Goal: Task Accomplishment & Management: Manage account settings

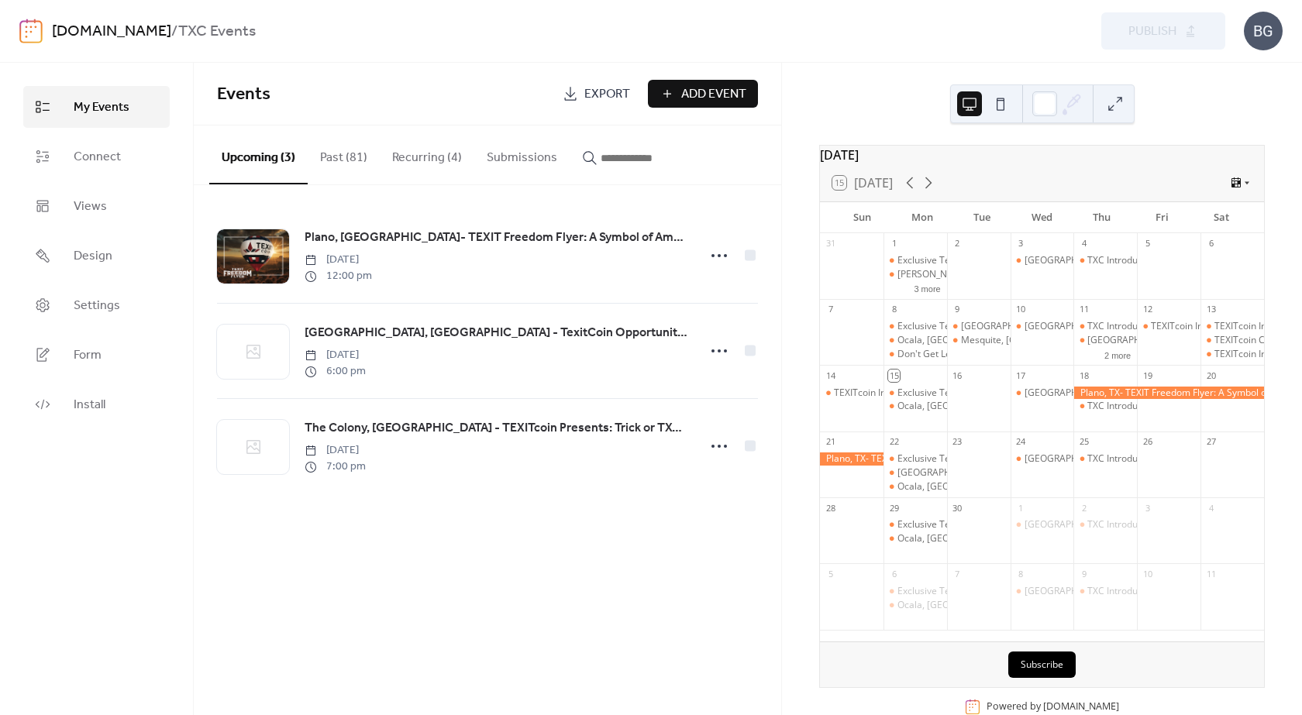
click at [412, 158] on button "Recurring (4)" at bounding box center [427, 154] width 95 height 57
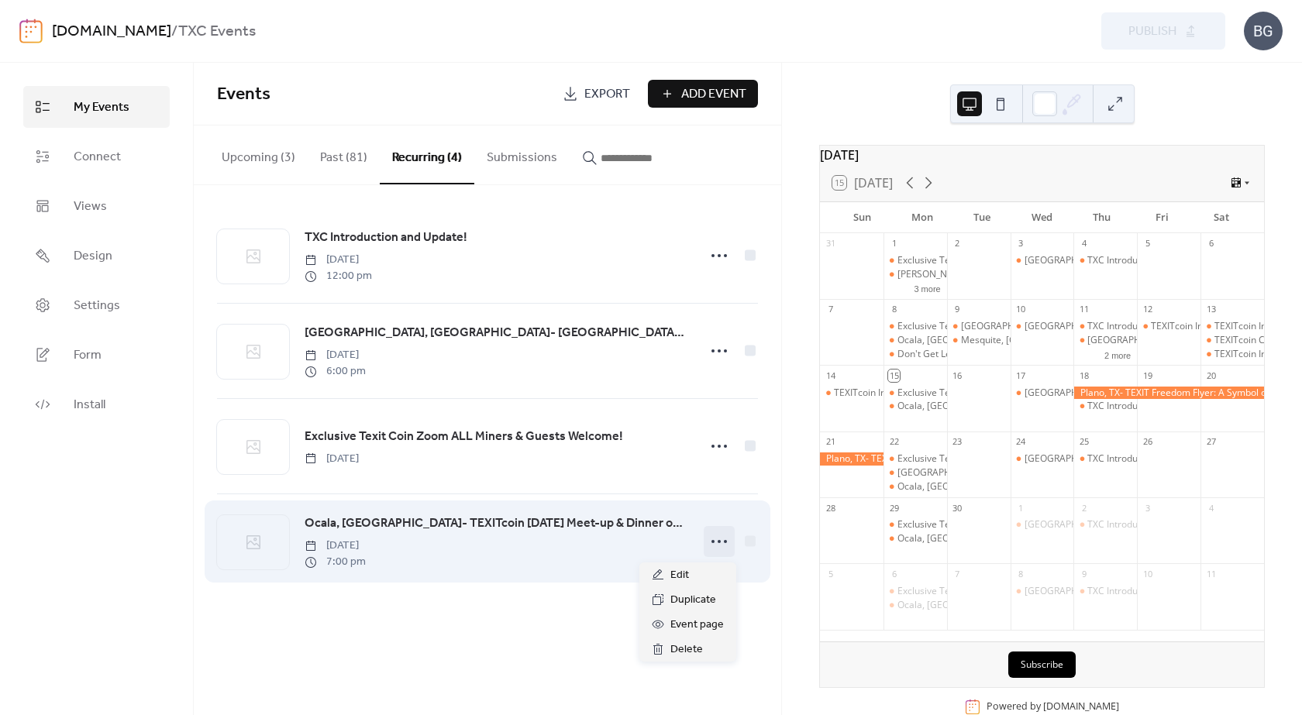
click at [721, 543] on icon at bounding box center [719, 541] width 25 height 25
click at [483, 541] on div "Ocala, [GEOGRAPHIC_DATA]- TEXITcoin [DATE] Meet-up & Dinner on Us! [DATE] 7:00 …" at bounding box center [495, 542] width 383 height 56
click at [513, 530] on span "Ocala, [GEOGRAPHIC_DATA]- TEXITcoin [DATE] Meet-up & Dinner on Us!" at bounding box center [495, 523] width 383 height 19
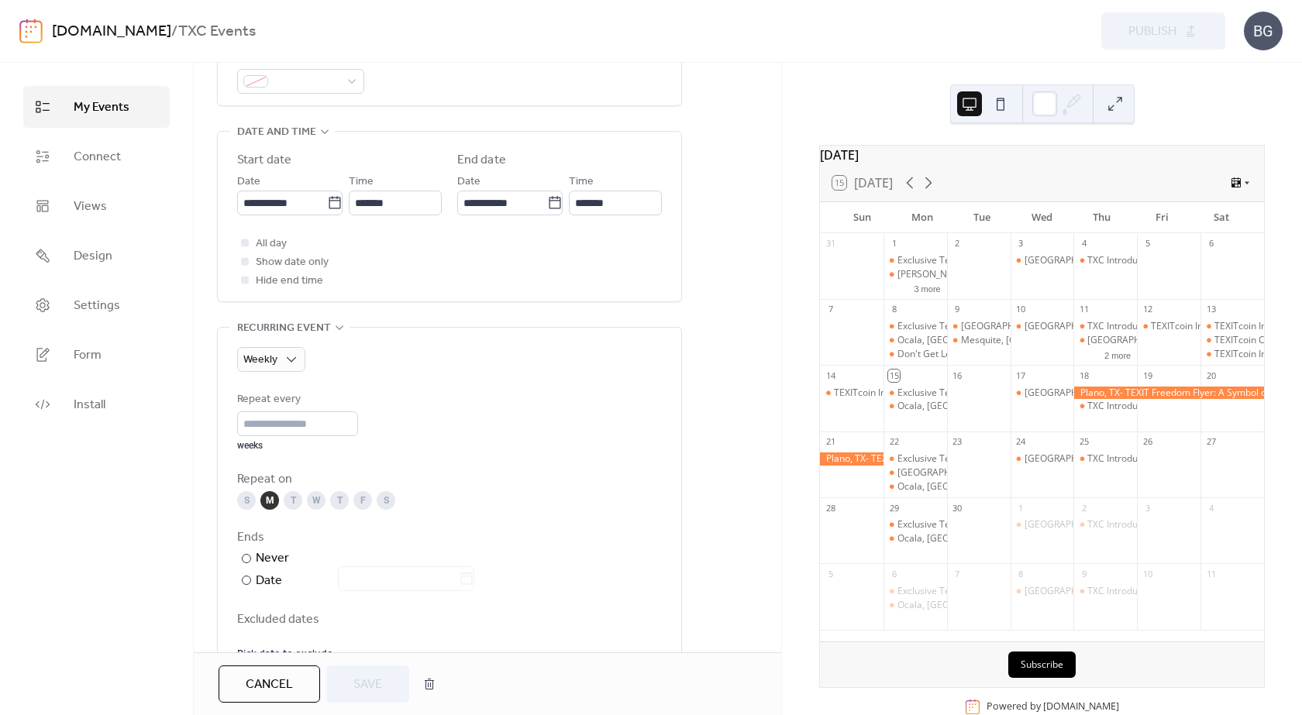
scroll to position [465, 0]
click at [296, 205] on input "**********" at bounding box center [282, 206] width 90 height 25
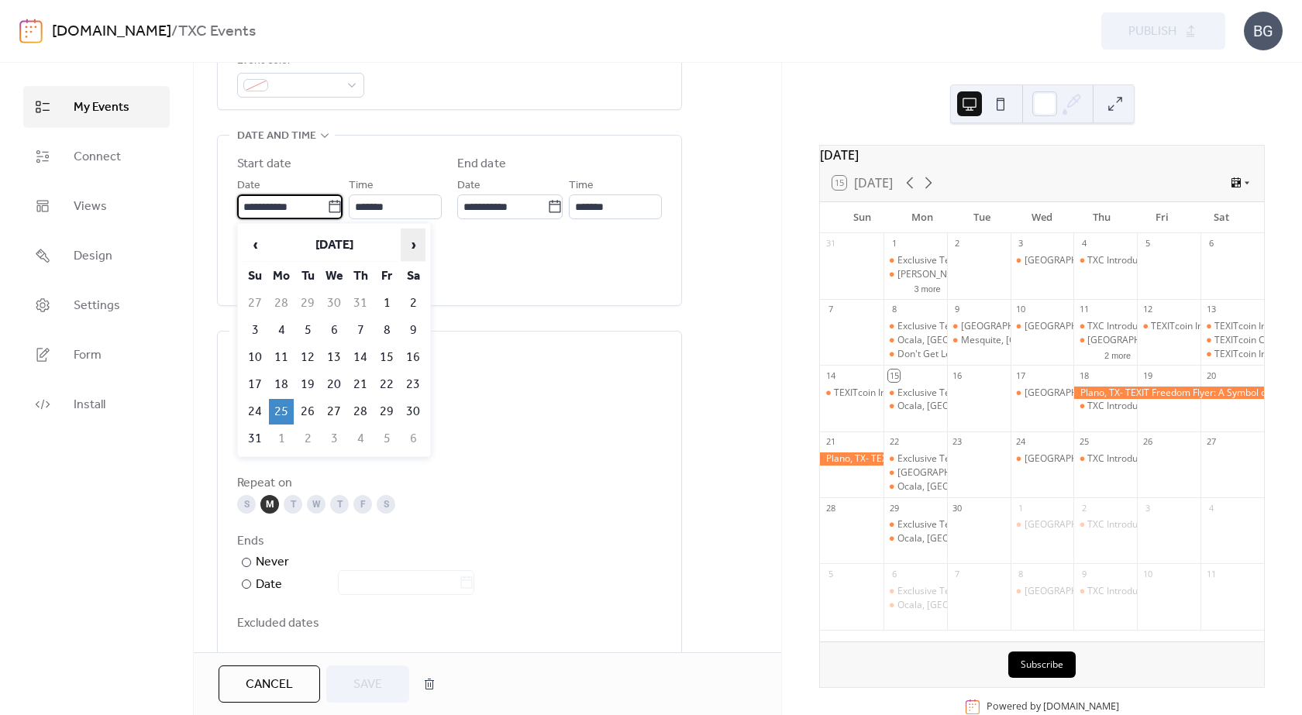
click at [407, 236] on span "›" at bounding box center [412, 244] width 23 height 31
click at [291, 327] on td "6" at bounding box center [281, 331] width 25 height 26
type input "**********"
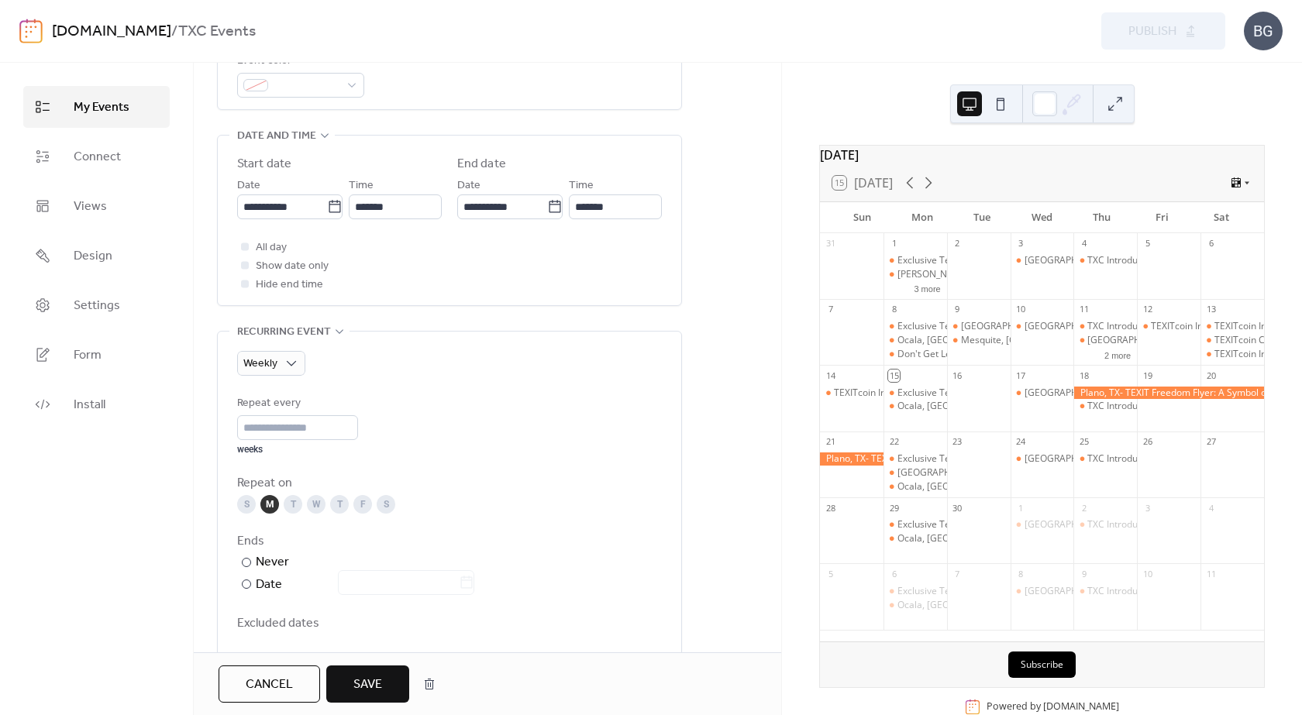
click at [363, 676] on span "Save" at bounding box center [367, 685] width 29 height 19
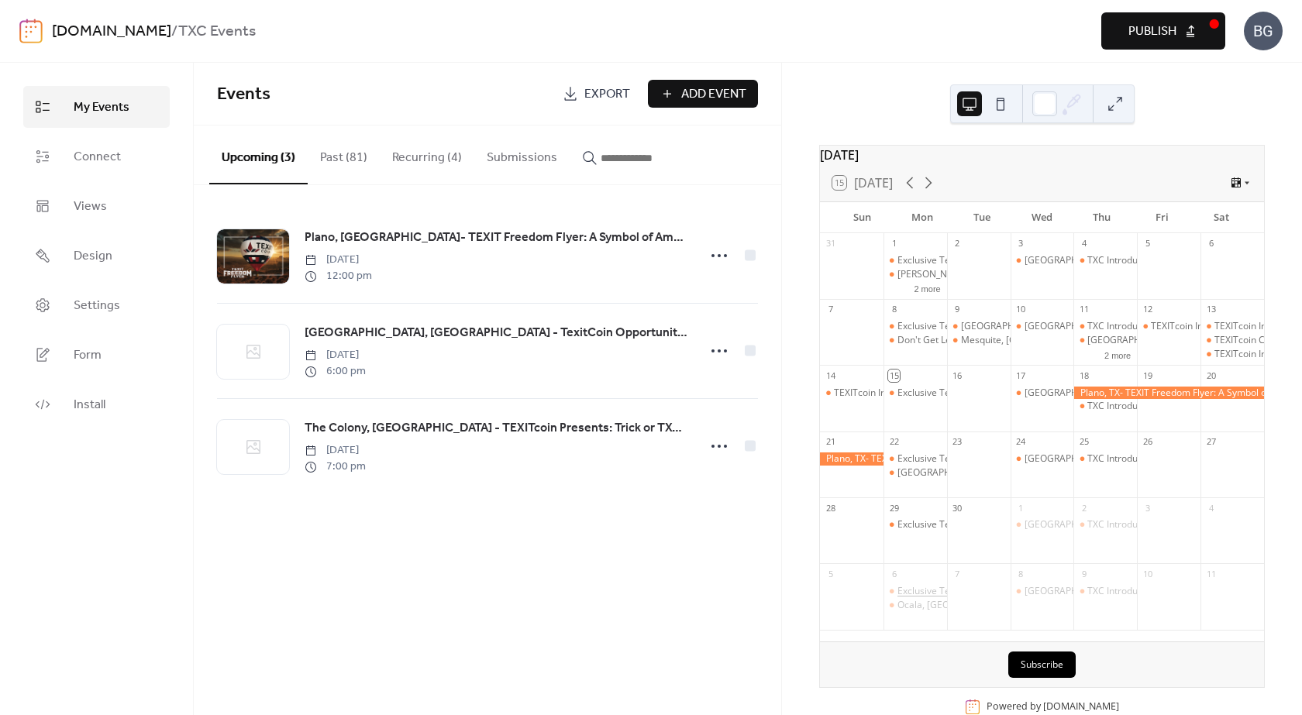
scroll to position [42, 0]
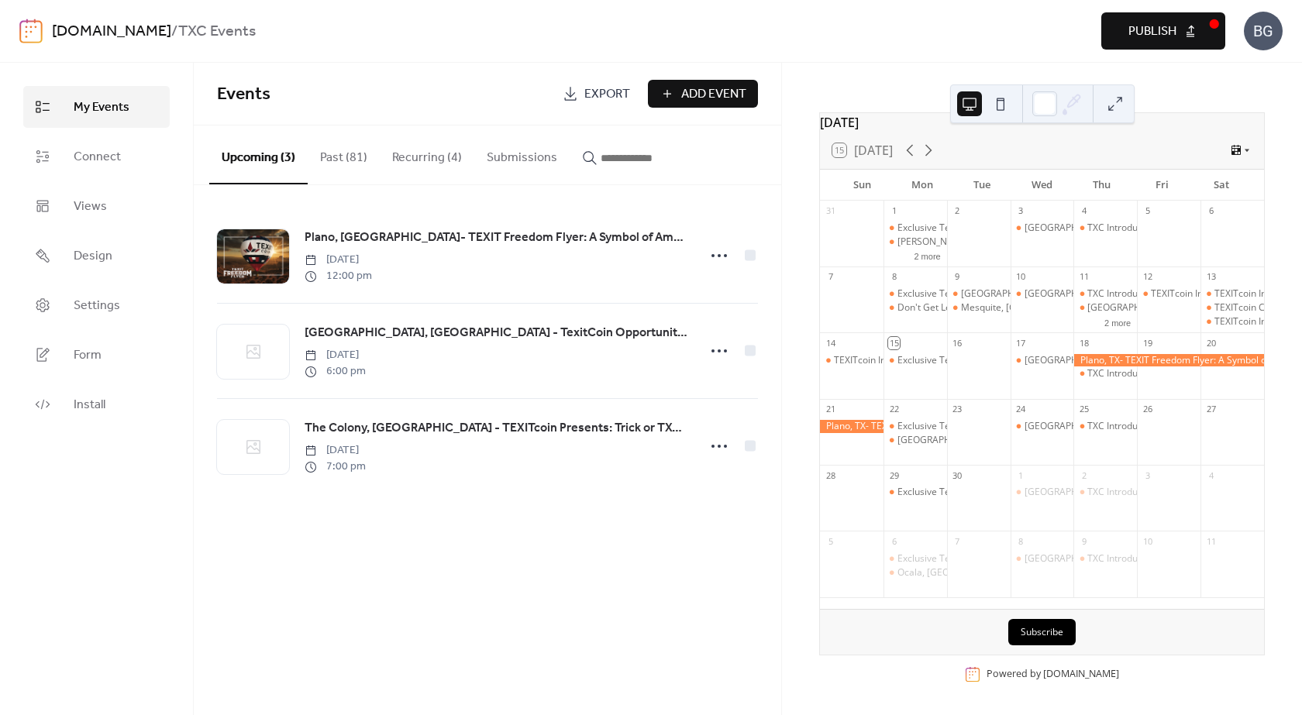
click at [427, 159] on button "Recurring (4)" at bounding box center [427, 154] width 95 height 57
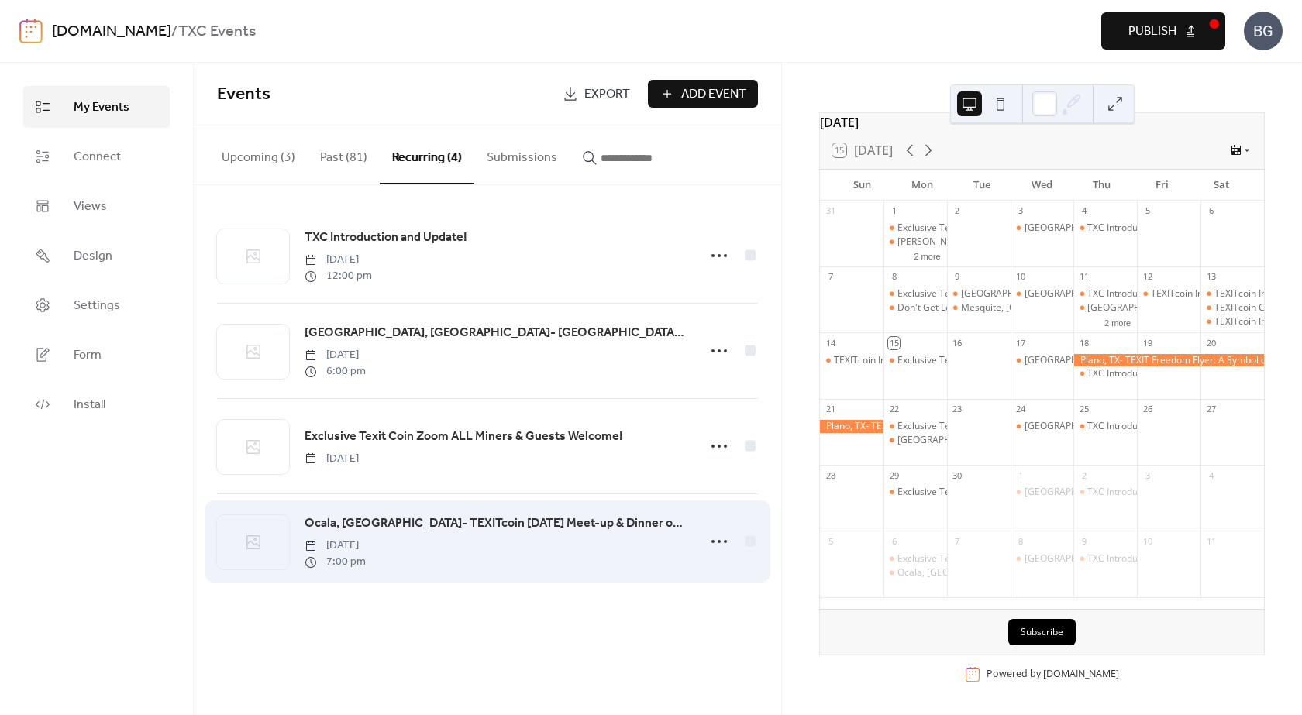
click at [463, 536] on div "Ocala, [GEOGRAPHIC_DATA]- TEXITcoin [DATE] Meet-up & Dinner on Us! [DATE] 7:00 …" at bounding box center [495, 542] width 383 height 56
click at [490, 521] on span "Ocala, [GEOGRAPHIC_DATA]- TEXITcoin [DATE] Meet-up & Dinner on Us!" at bounding box center [495, 523] width 383 height 19
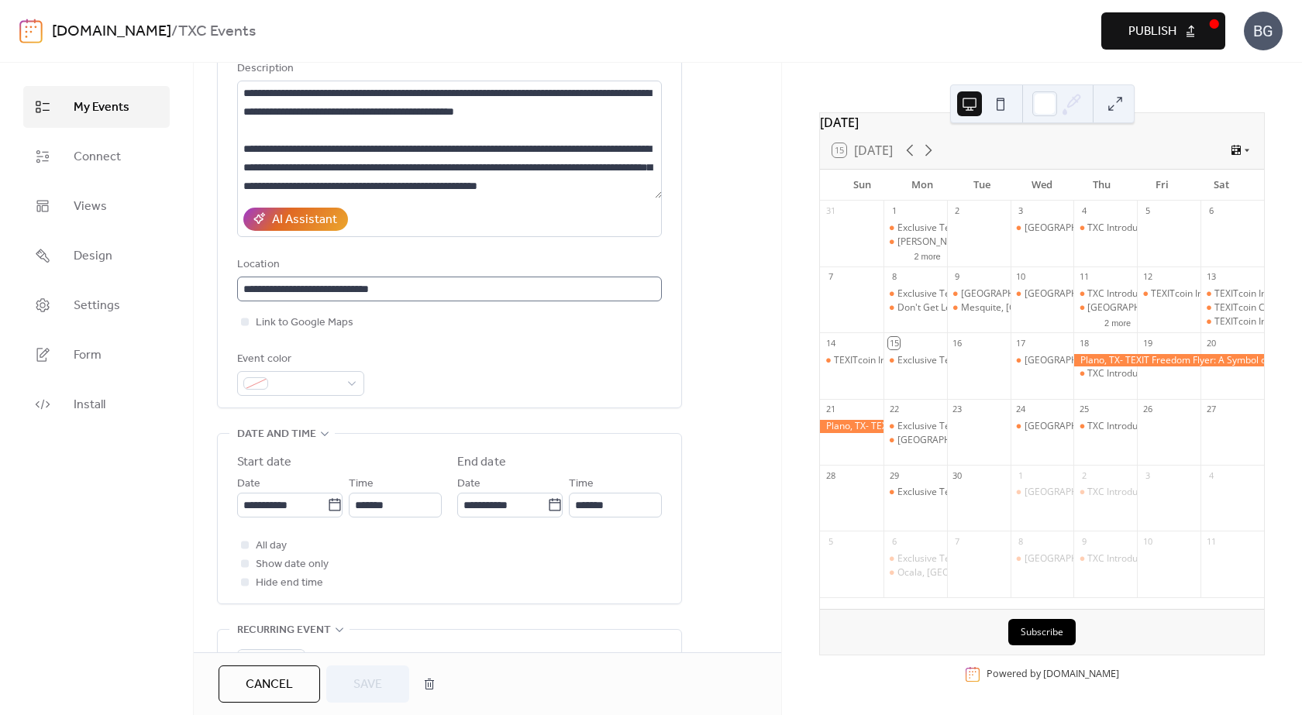
scroll to position [77, 0]
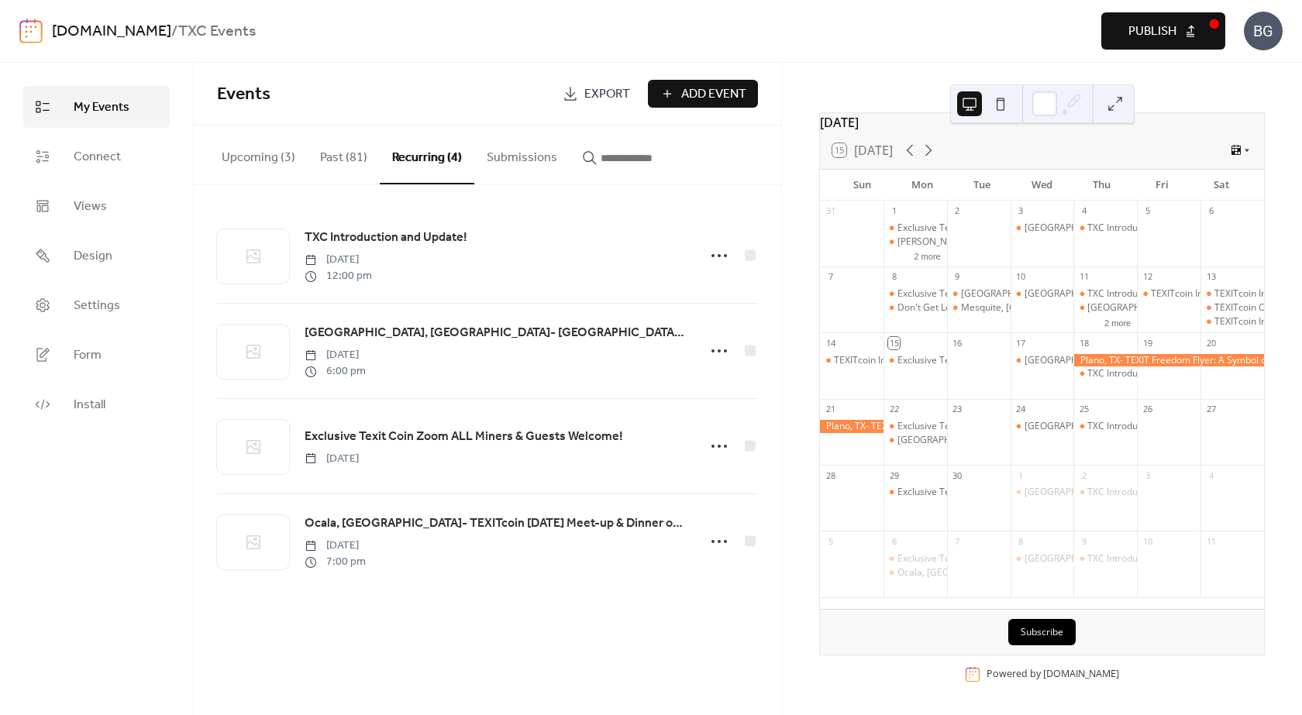
click at [1143, 31] on span "Publish" at bounding box center [1152, 31] width 48 height 19
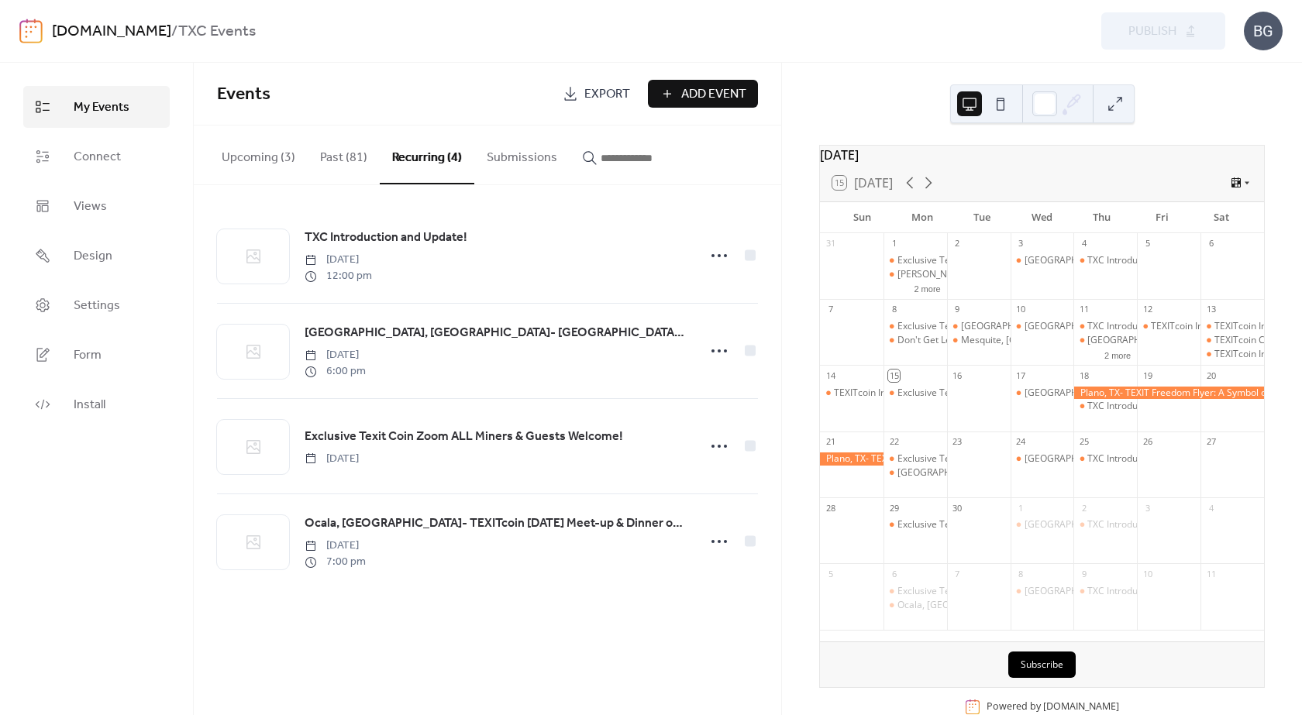
click at [318, 600] on div "TXC Introduction and Update! [DATE] 12:00 pm [GEOGRAPHIC_DATA], [GEOGRAPHIC_DAT…" at bounding box center [487, 398] width 587 height 427
